Goal: Task Accomplishment & Management: Use online tool/utility

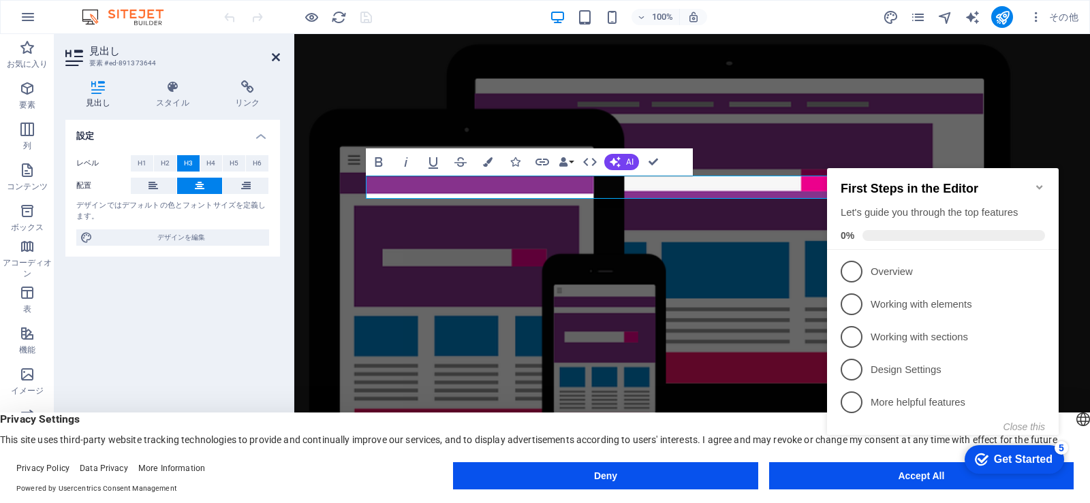
click at [276, 55] on icon at bounding box center [276, 57] width 8 height 11
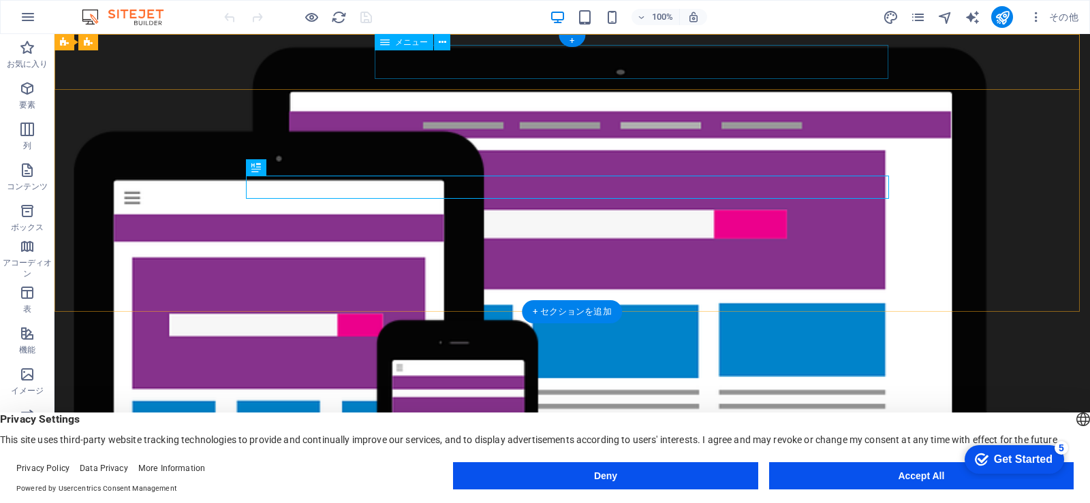
click at [437, 477] on nav "ホーム 私たちについて サービス お客様の声 お問い合わせ" at bounding box center [572, 494] width 643 height 34
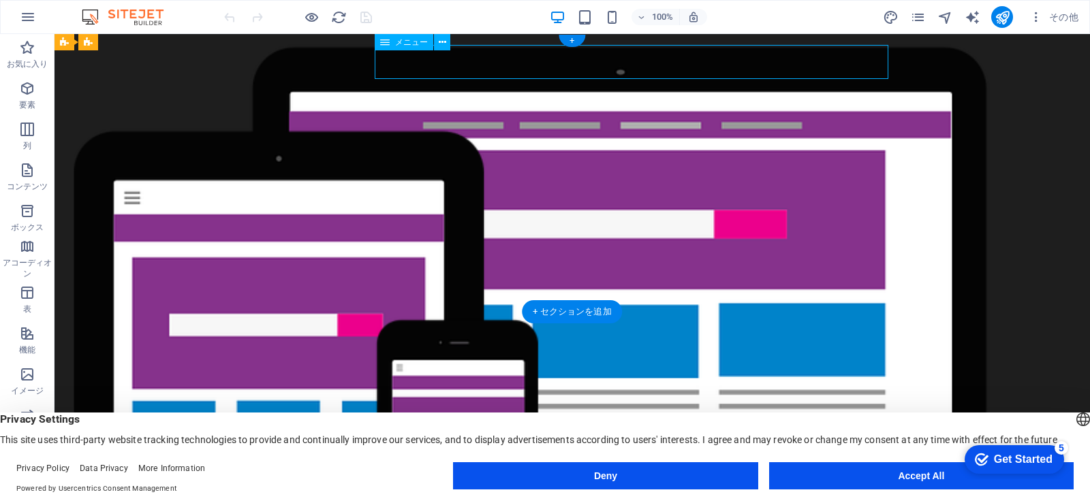
select select
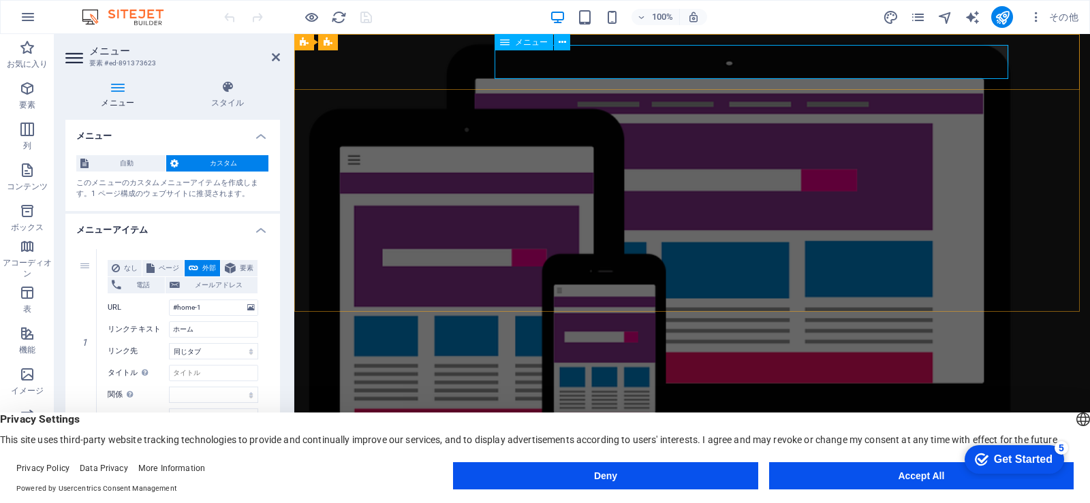
click at [932, 477] on nav "ホーム 私たちについて サービス お客様の声 お問い合わせ" at bounding box center [691, 494] width 643 height 34
click at [114, 93] on icon at bounding box center [117, 87] width 105 height 14
click at [229, 91] on icon at bounding box center [228, 87] width 105 height 14
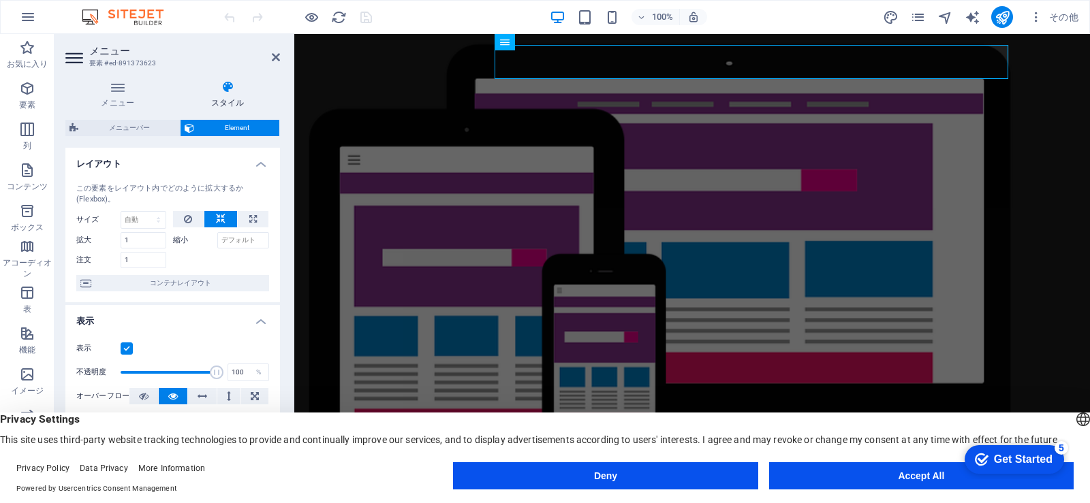
click at [229, 91] on icon at bounding box center [228, 87] width 105 height 14
click at [276, 59] on icon at bounding box center [276, 57] width 8 height 11
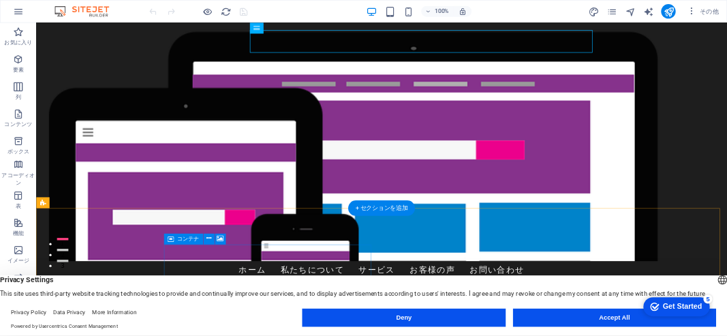
scroll to position [272, 0]
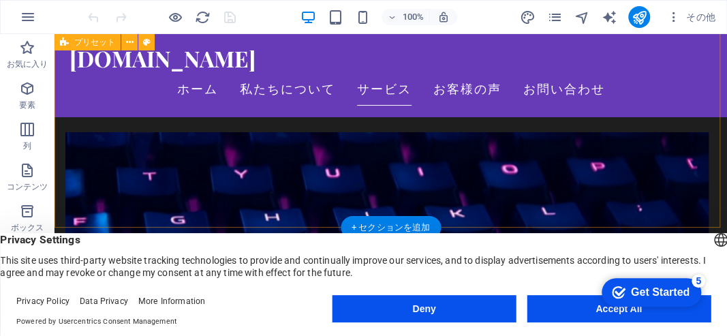
scroll to position [394, 0]
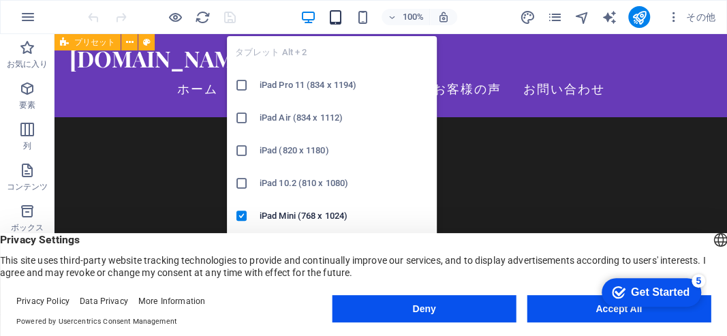
click at [335, 17] on icon "button" at bounding box center [336, 18] width 16 height 16
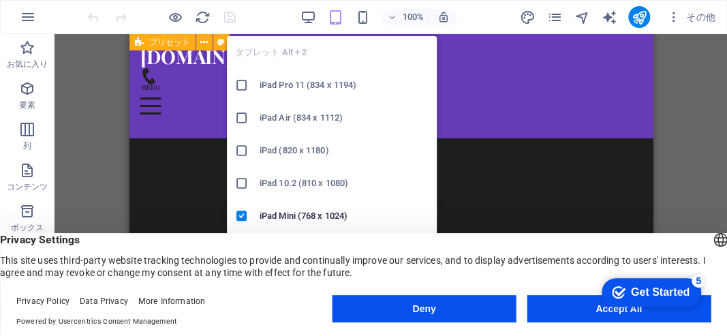
scroll to position [402, 0]
click at [308, 83] on h6 "iPad Pro 11 (834 x 1194)" at bounding box center [343, 85] width 169 height 16
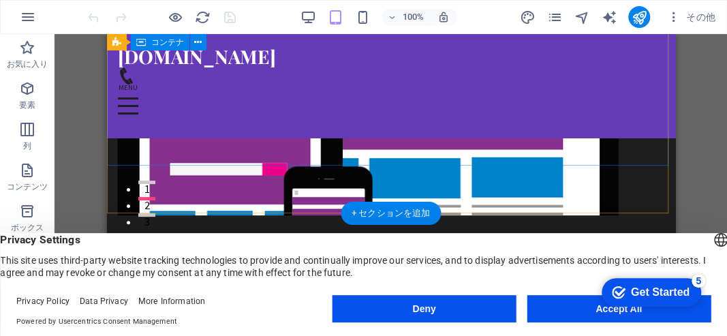
scroll to position [0, 0]
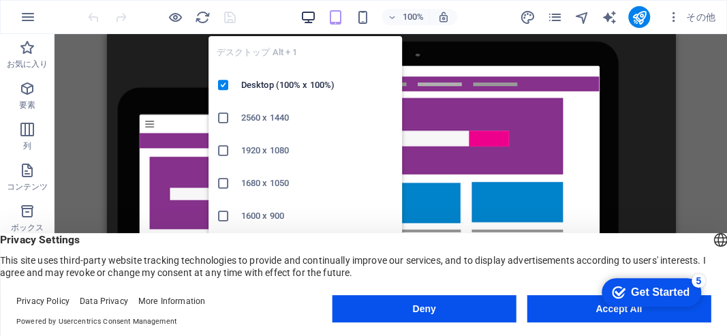
click at [306, 12] on icon "button" at bounding box center [308, 18] width 16 height 16
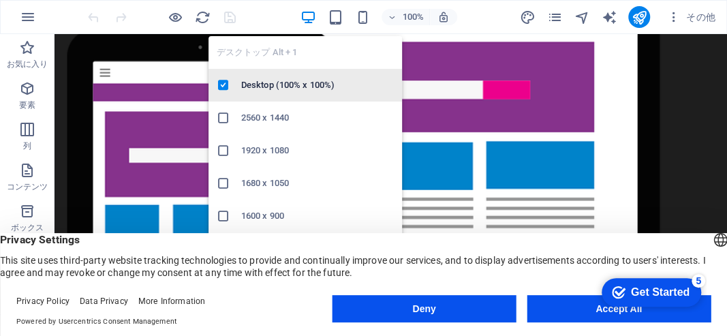
click at [285, 84] on h6 "Desktop (100% x 100%)" at bounding box center [317, 85] width 153 height 16
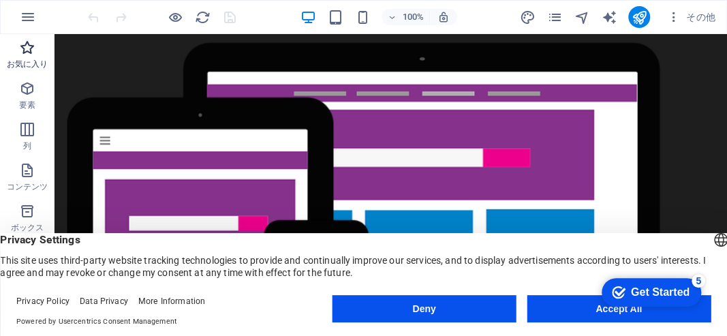
click at [27, 65] on p "お気に入り" at bounding box center [28, 64] width 42 height 11
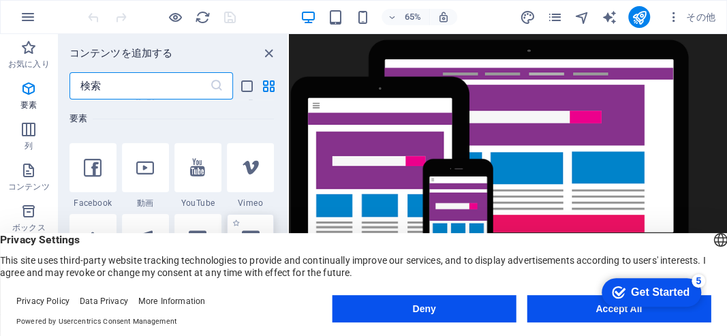
scroll to position [484, 0]
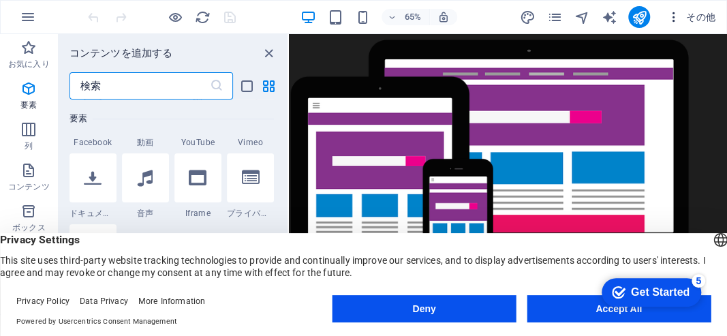
click at [700, 19] on span "その他" at bounding box center [690, 17] width 49 height 14
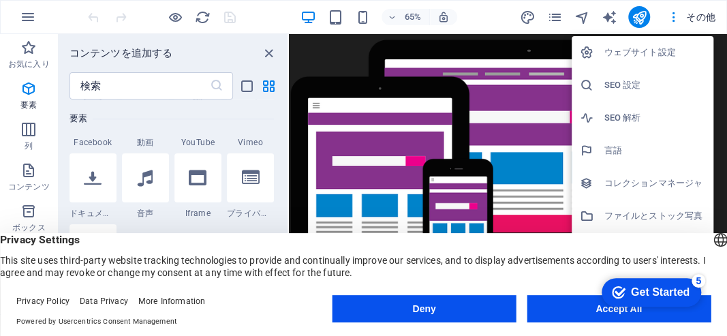
scroll to position [97, 0]
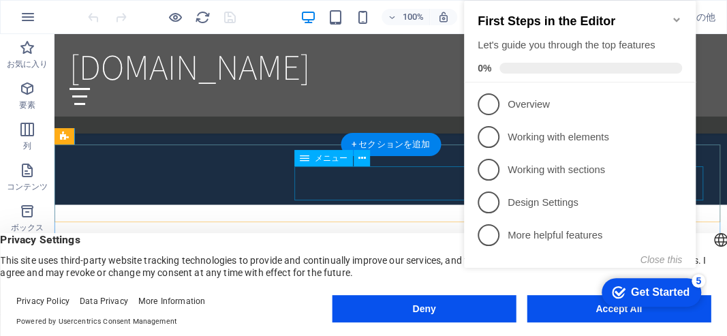
scroll to position [908, 0]
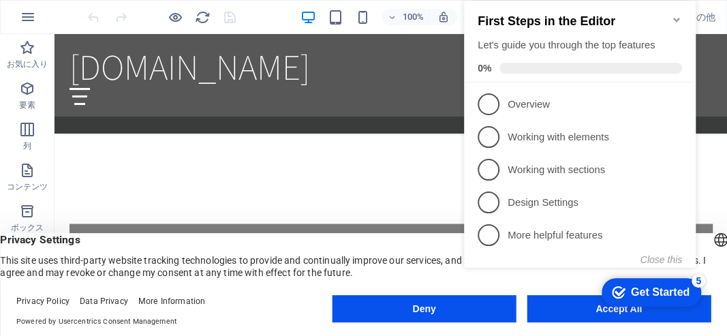
click at [678, 18] on icon "Minimize checklist" at bounding box center [676, 20] width 6 height 4
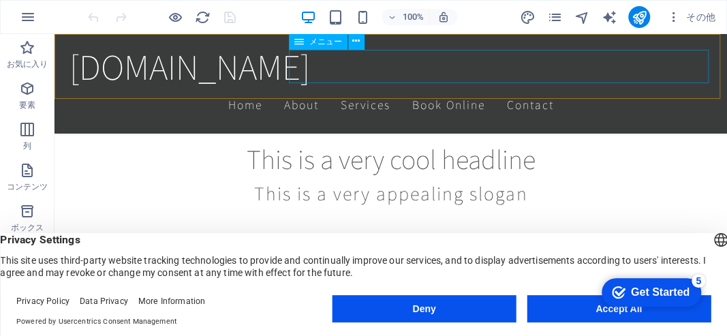
scroll to position [272, 0]
